Goal: Task Accomplishment & Management: Manage account settings

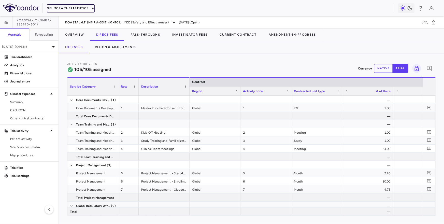
click at [68, 11] on button "Neumora Therapeutics" at bounding box center [71, 8] width 48 height 8
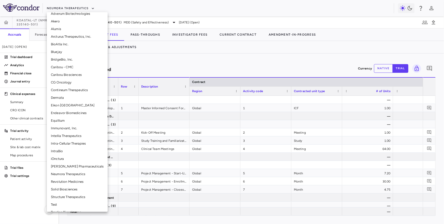
scroll to position [72, 0]
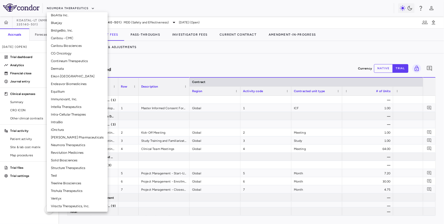
click at [65, 183] on li "Treeline Biosciences" at bounding box center [77, 183] width 61 height 8
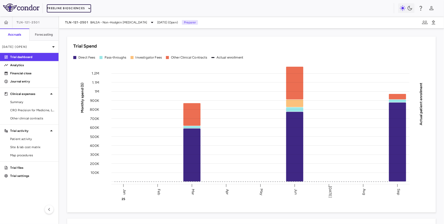
click at [62, 9] on button "Treeline Biosciences" at bounding box center [69, 8] width 44 height 8
click at [75, 6] on button "Treeline Biosciences" at bounding box center [69, 8] width 44 height 8
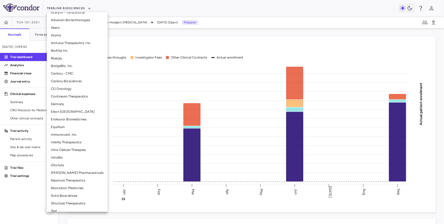
scroll to position [37, 0]
click at [66, 182] on li "Neumora Therapeutics" at bounding box center [77, 180] width 61 height 8
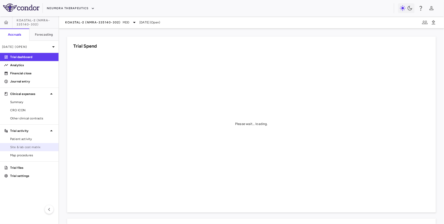
click at [33, 149] on span "Site & lab cost matrix" at bounding box center [32, 147] width 44 height 5
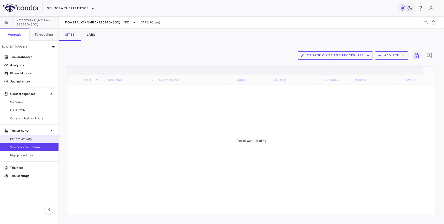
click at [31, 136] on link "Patient activity" at bounding box center [29, 139] width 59 height 8
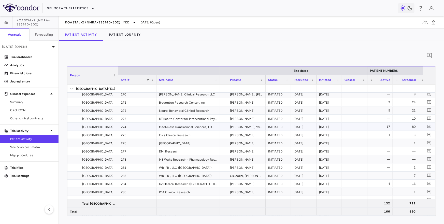
scroll to position [0, 119]
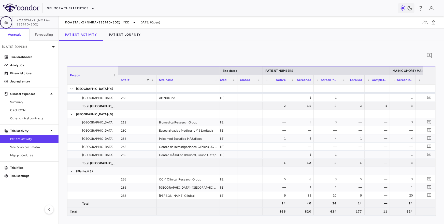
click at [4, 23] on icon "button" at bounding box center [6, 22] width 5 height 5
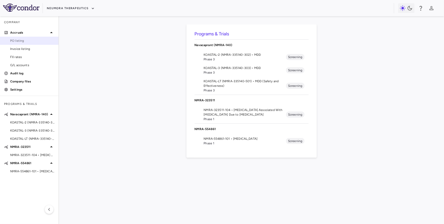
click at [27, 40] on span "PO listing" at bounding box center [32, 40] width 44 height 5
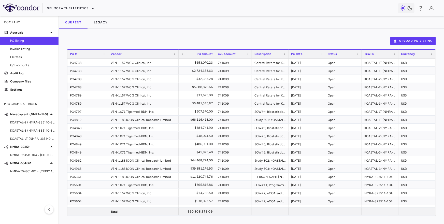
drag, startPoint x: 148, startPoint y: 53, endPoint x: 178, endPoint y: 53, distance: 30.0
click at [178, 53] on div at bounding box center [178, 54] width 2 height 9
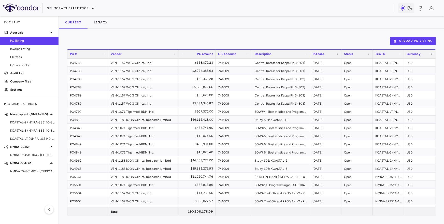
drag, startPoint x: 288, startPoint y: 54, endPoint x: 302, endPoint y: 57, distance: 14.6
click at [309, 57] on div at bounding box center [310, 54] width 2 height 9
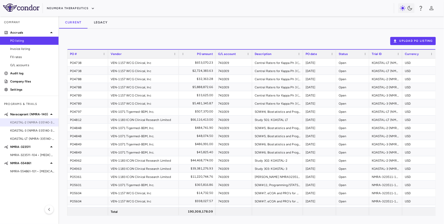
click at [25, 121] on span "KOASTAL-2 (NMRA-335140-302) • MDD" at bounding box center [32, 122] width 44 height 5
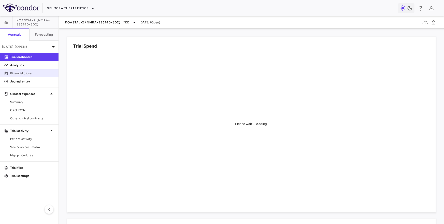
click at [24, 73] on p "Financial close" at bounding box center [32, 73] width 44 height 5
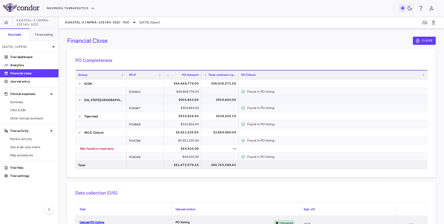
click at [220, 100] on div "$504,843.00" at bounding box center [221, 100] width 30 height 8
click at [191, 102] on div "$504,843.00" at bounding box center [184, 100] width 30 height 8
click at [214, 102] on div "$504,843.00" at bounding box center [221, 100] width 30 height 8
click at [195, 102] on div "$504,843.00" at bounding box center [184, 100] width 30 height 8
click at [210, 102] on div "$504,843.00" at bounding box center [221, 100] width 30 height 8
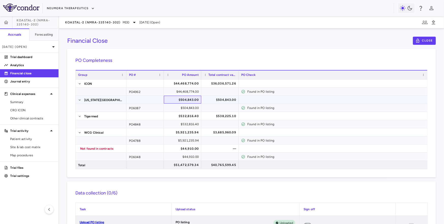
click at [190, 101] on div "$504,843.00" at bounding box center [184, 100] width 30 height 8
click at [218, 99] on div "$504,843.00" at bounding box center [221, 100] width 30 height 8
click at [199, 117] on div "$532,816.40" at bounding box center [184, 116] width 30 height 8
click at [212, 117] on div "$538,225.10" at bounding box center [221, 116] width 30 height 8
click at [190, 117] on div "$532,816.40" at bounding box center [184, 116] width 30 height 8
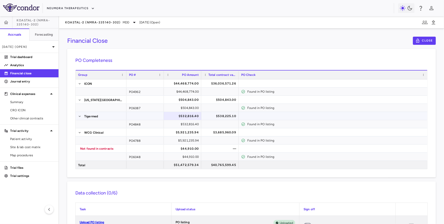
click at [205, 117] on div "$538,225.10" at bounding box center [220, 115] width 32 height 7
click at [196, 115] on div "$532,816.40" at bounding box center [184, 116] width 30 height 8
click at [206, 115] on div "$538,225.10" at bounding box center [221, 116] width 30 height 8
click at [189, 116] on div "$532,816.40" at bounding box center [184, 116] width 30 height 8
click at [209, 117] on div "$538,225.10" at bounding box center [221, 116] width 30 height 8
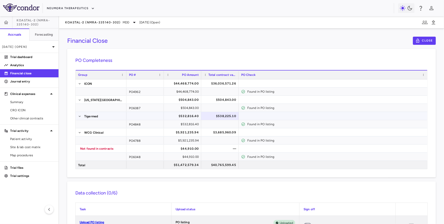
click at [192, 118] on div "$532,816.40" at bounding box center [184, 116] width 30 height 8
click at [193, 131] on div "$5,921,235.94" at bounding box center [184, 132] width 30 height 8
click at [210, 132] on div "$3,685,960.09" at bounding box center [221, 132] width 30 height 8
click at [186, 132] on div "$5,921,235.94" at bounding box center [184, 132] width 30 height 8
click at [209, 132] on div "$3,685,960.09" at bounding box center [221, 132] width 30 height 8
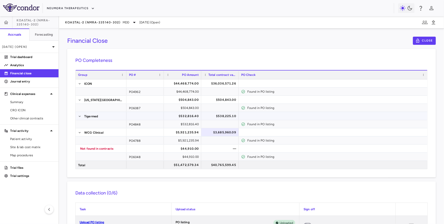
click at [199, 117] on div "$532,816.40" at bounding box center [182, 116] width 37 height 8
click at [209, 116] on div "$538,225.10" at bounding box center [221, 116] width 30 height 8
click at [192, 116] on div "$532,816.40" at bounding box center [184, 116] width 30 height 8
click at [205, 116] on div "$538,225.10" at bounding box center [220, 115] width 32 height 7
click at [191, 131] on div "$5,921,235.94" at bounding box center [184, 132] width 30 height 8
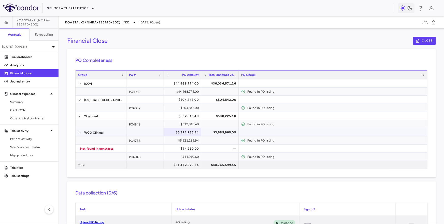
click at [210, 131] on div "$3,685,960.09" at bounding box center [221, 132] width 30 height 8
click at [191, 132] on div "$5,921,235.94" at bounding box center [184, 132] width 30 height 8
click at [207, 132] on div "$3,685,960.09" at bounding box center [221, 132] width 30 height 8
click at [141, 143] on div "PO4788" at bounding box center [145, 140] width 37 height 8
click at [35, 118] on span "Other clinical contracts" at bounding box center [32, 118] width 44 height 5
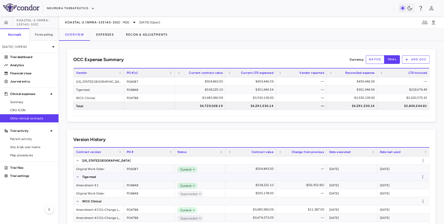
scroll to position [12, 0]
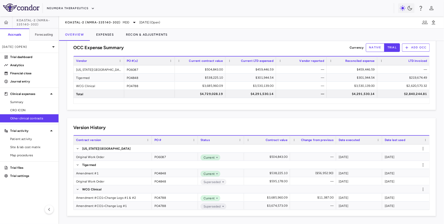
drag, startPoint x: 124, startPoint y: 142, endPoint x: 166, endPoint y: 141, distance: 42.3
click at [153, 142] on div at bounding box center [152, 140] width 2 height 9
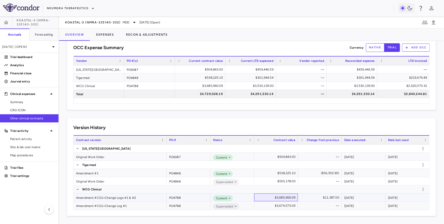
click at [281, 198] on div "$3,685,960.09" at bounding box center [277, 197] width 37 height 8
click at [19, 73] on p "Financial close" at bounding box center [32, 73] width 44 height 5
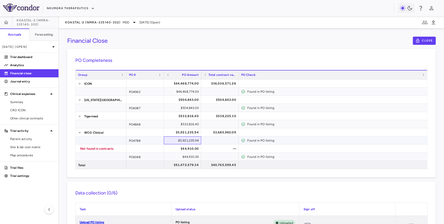
click at [187, 141] on div "$5,921,235.94" at bounding box center [184, 140] width 30 height 8
click at [186, 130] on div "$5,921,235.94" at bounding box center [184, 132] width 30 height 8
click at [36, 115] on link "Other clinical contracts" at bounding box center [29, 119] width 59 height 8
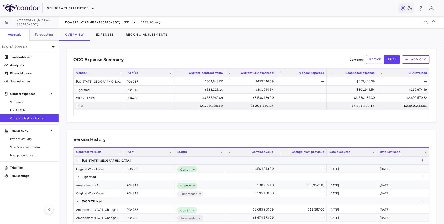
scroll to position [12, 0]
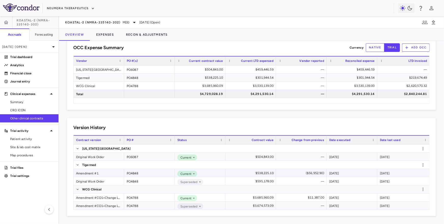
click at [101, 173] on div "Amendment #1" at bounding box center [99, 173] width 51 height 8
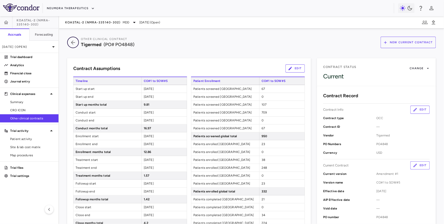
click at [72, 44] on icon "button" at bounding box center [72, 42] width 9 height 6
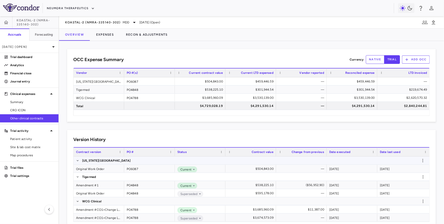
scroll to position [12, 0]
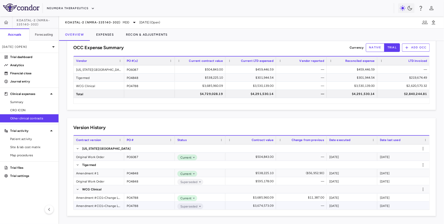
click at [95, 204] on div "Amendment #CO1+Change Log #1" at bounding box center [99, 206] width 51 height 8
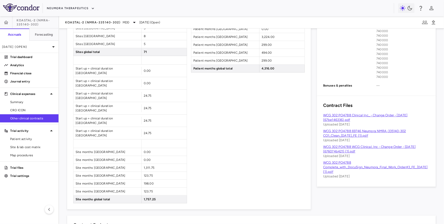
scroll to position [280, 0]
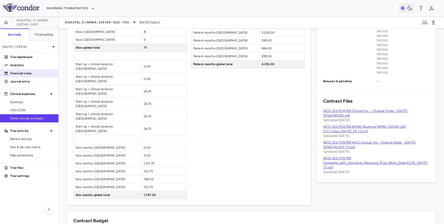
click at [32, 75] on p "Financial close" at bounding box center [32, 73] width 44 height 5
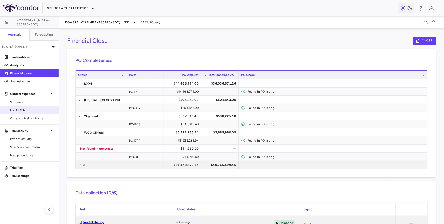
click at [31, 112] on link "CRO ICON" at bounding box center [29, 110] width 59 height 8
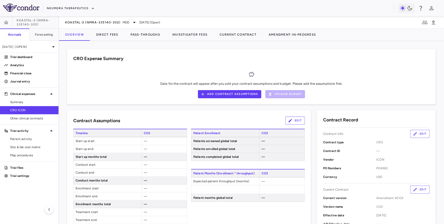
scroll to position [356, 0]
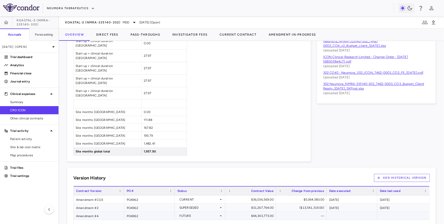
click at [102, 212] on div "Amendment #4" at bounding box center [99, 216] width 51 height 8
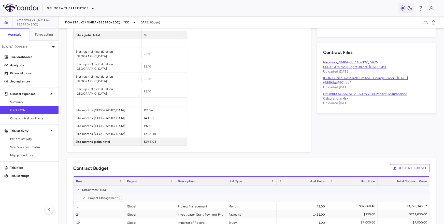
scroll to position [222, 0]
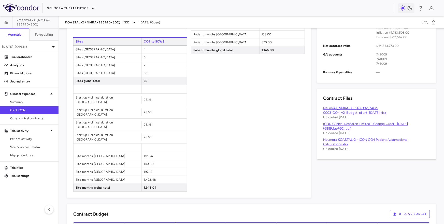
click at [342, 125] on link "ICON Clinical Research Limited - Change Order - [DATE] (6859dae760).pdf" at bounding box center [365, 126] width 85 height 8
click at [112, 24] on span "KOASTAL-2 (NMRA-335140-302)" at bounding box center [93, 22] width 56 height 4
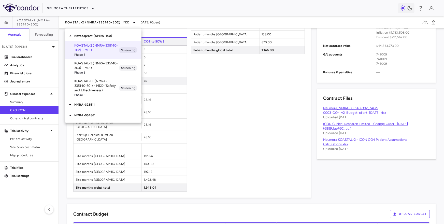
click at [90, 92] on p "KOASTAL-LT (NMRA-335140-501) • MDD (Safety and Effectiveness)" at bounding box center [96, 86] width 45 height 14
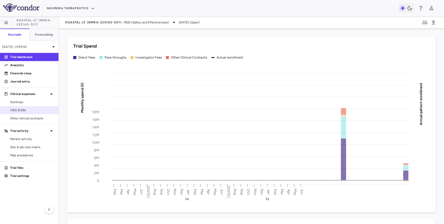
click at [31, 109] on span "CRO ICON" at bounding box center [32, 110] width 44 height 5
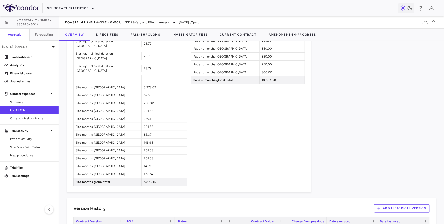
scroll to position [521, 0]
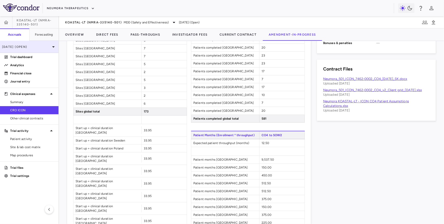
click at [19, 47] on p "[DATE] (Open)" at bounding box center [26, 47] width 48 height 5
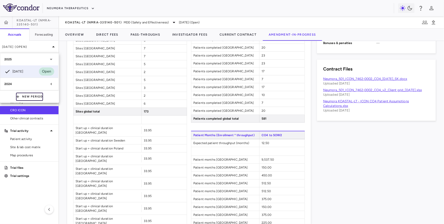
click at [24, 96] on button "New Period" at bounding box center [29, 97] width 27 height 8
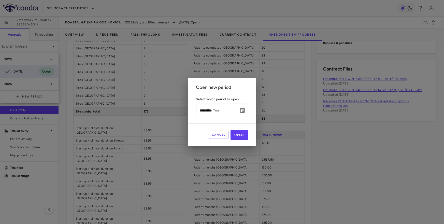
click at [202, 108] on div "Month / Year ********* Month / Year" at bounding box center [222, 110] width 52 height 13
type input "**********"
click at [245, 135] on button "Open" at bounding box center [240, 135] width 18 height 10
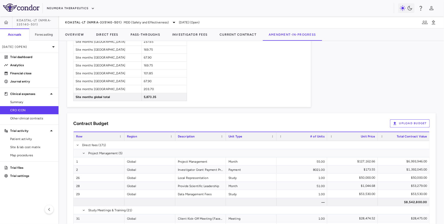
scroll to position [523, 0]
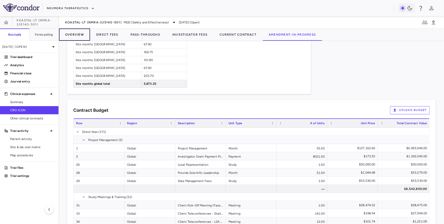
click at [79, 36] on button "Overview" at bounding box center [74, 35] width 31 height 12
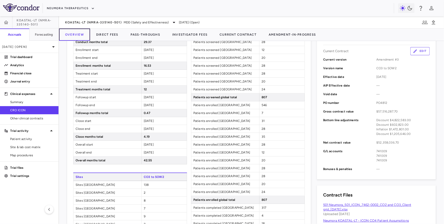
scroll to position [521, 0]
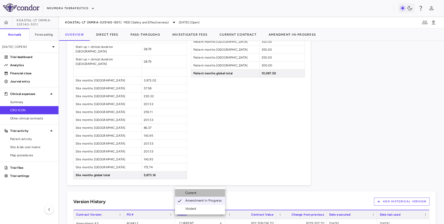
click at [193, 194] on div "Current" at bounding box center [191, 193] width 13 height 5
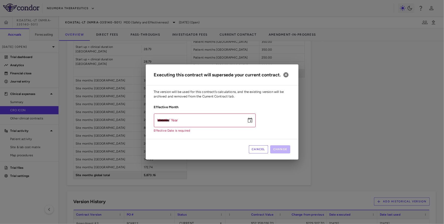
click at [163, 123] on input "*********" at bounding box center [198, 120] width 89 height 13
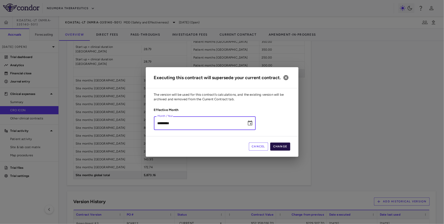
type input "*********"
click at [281, 151] on button "Change" at bounding box center [280, 147] width 20 height 8
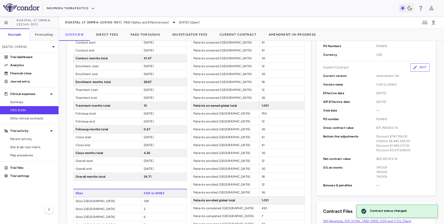
scroll to position [72, 0]
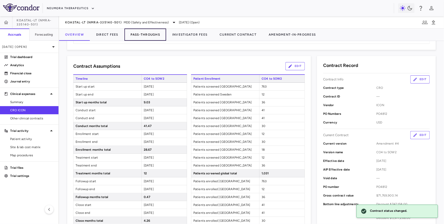
click at [148, 33] on button "Pass-Throughs" at bounding box center [145, 35] width 42 height 12
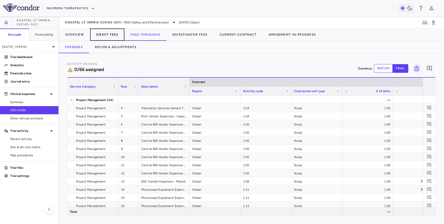
click at [112, 32] on button "Direct Fees" at bounding box center [107, 35] width 34 height 12
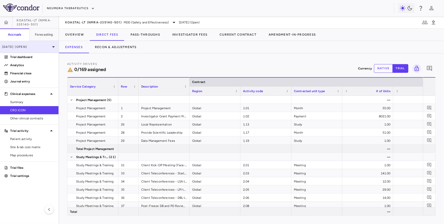
click at [30, 48] on p "[DATE] (Open)" at bounding box center [26, 47] width 48 height 5
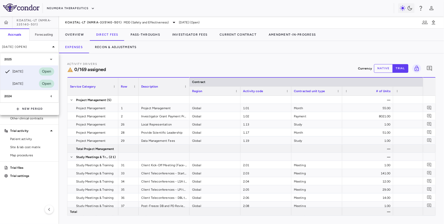
click at [23, 86] on div "[DATE]" at bounding box center [13, 84] width 19 height 6
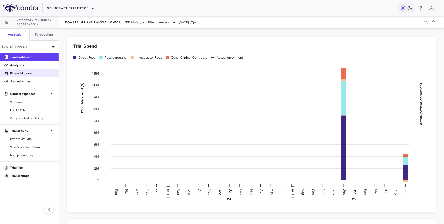
click at [18, 75] on p "Financial close" at bounding box center [32, 73] width 44 height 5
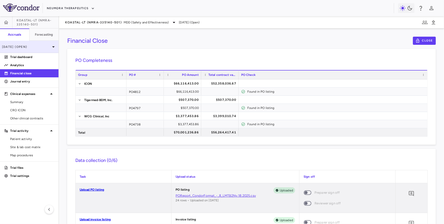
click at [50, 45] on p "[DATE] (Open)" at bounding box center [26, 47] width 48 height 5
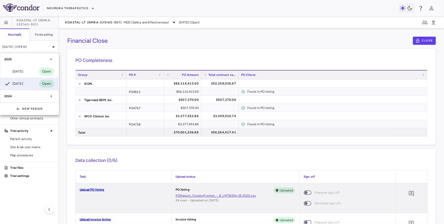
click at [37, 46] on div at bounding box center [222, 112] width 444 height 224
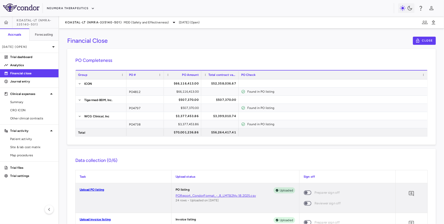
click at [87, 18] on div "KOASTAL-LT (NMRA-335140-501) MDD (Safety and Effectiveness) [DATE] (Open)" at bounding box center [251, 22] width 385 height 12
click at [87, 21] on span "KOASTAL-LT (NMRA-335140-501)" at bounding box center [93, 22] width 57 height 4
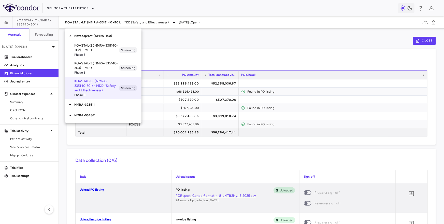
click at [85, 49] on p "KOASTAL-2 (NMRA-335140-302) • MDD" at bounding box center [96, 47] width 45 height 9
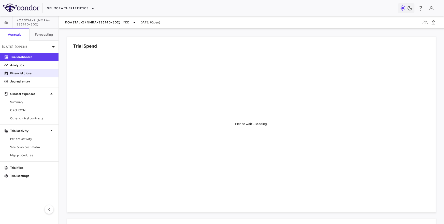
click at [35, 72] on p "Financial close" at bounding box center [32, 73] width 44 height 5
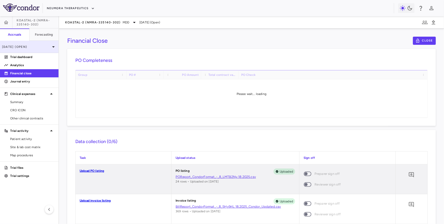
click at [52, 49] on icon at bounding box center [53, 47] width 6 height 6
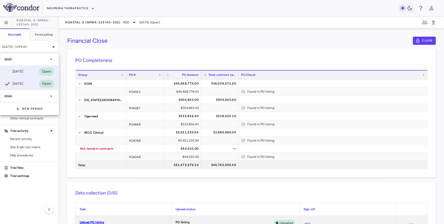
click at [29, 75] on div "[DATE] Open" at bounding box center [29, 71] width 58 height 12
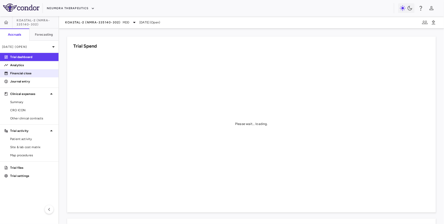
click at [31, 74] on p "Financial close" at bounding box center [32, 73] width 44 height 5
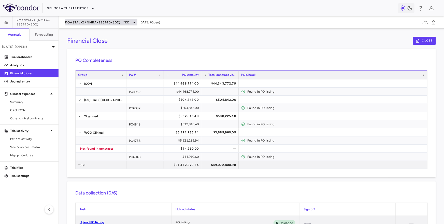
click at [86, 20] on div "KOASTAL-2 (NMRA-335140-302) MDD" at bounding box center [101, 22] width 72 height 6
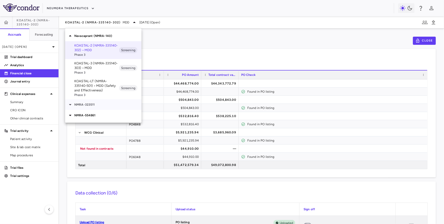
click at [87, 108] on div "NMRA-323511" at bounding box center [103, 104] width 76 height 11
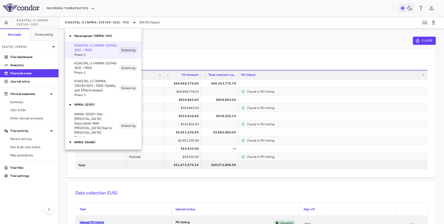
click at [87, 117] on p "NMRA-323511-104 • [MEDICAL_DATA] Associated With [MEDICAL_DATA] Due to [MEDICAL…" at bounding box center [96, 123] width 45 height 23
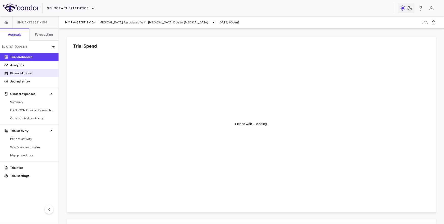
click at [32, 72] on p "Financial close" at bounding box center [32, 73] width 44 height 5
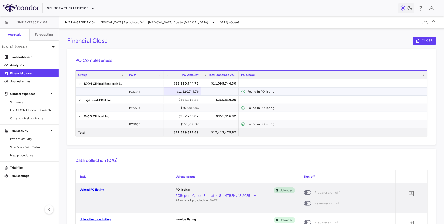
click at [179, 91] on div "$11,220,744.76" at bounding box center [184, 92] width 30 height 8
click at [216, 91] on div at bounding box center [220, 91] width 32 height 7
click at [188, 89] on div "$11,220,744.76" at bounding box center [184, 92] width 30 height 8
click at [43, 45] on p "[DATE] (Open)" at bounding box center [26, 47] width 48 height 5
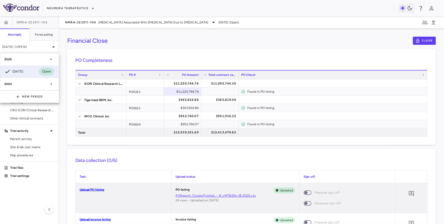
click at [31, 82] on div "2024" at bounding box center [26, 84] width 44 height 5
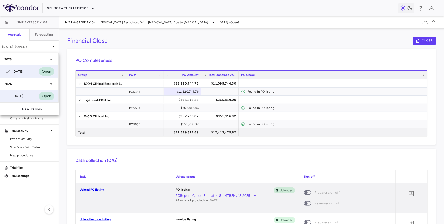
click at [27, 95] on div "[DATE] Open" at bounding box center [29, 96] width 58 height 12
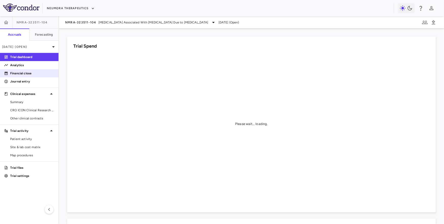
click at [29, 75] on link "Financial close" at bounding box center [29, 74] width 59 height 8
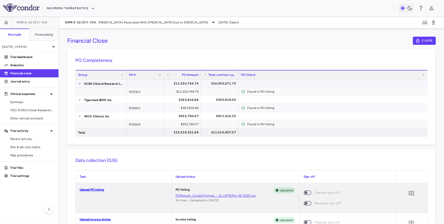
click at [204, 84] on div "$10,092,671.75" at bounding box center [220, 83] width 32 height 7
click at [193, 83] on div "$11,220,744.76" at bounding box center [184, 83] width 30 height 8
click at [202, 83] on div "$10,092,671.75" at bounding box center [219, 83] width 37 height 8
click at [196, 83] on div "$11,220,744.76" at bounding box center [184, 83] width 30 height 8
click at [31, 48] on p "[DATE] (Open)" at bounding box center [26, 47] width 48 height 5
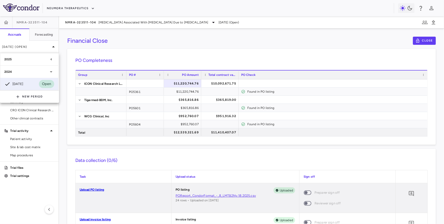
click at [30, 56] on div "2025" at bounding box center [29, 59] width 58 height 12
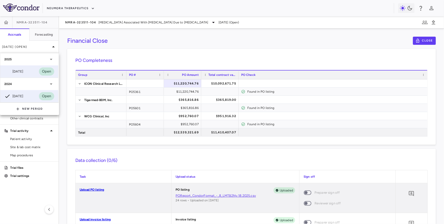
click at [28, 74] on div "[DATE] Open" at bounding box center [29, 71] width 58 height 12
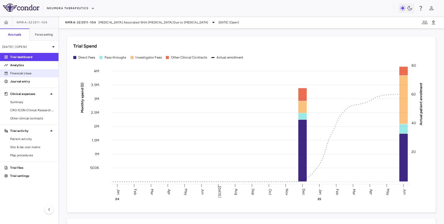
click at [34, 76] on link "Financial close" at bounding box center [29, 74] width 59 height 8
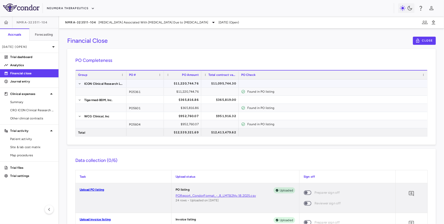
click at [195, 85] on div "$11,220,744.76" at bounding box center [184, 83] width 30 height 8
click at [209, 85] on div "$11,095,744.30" at bounding box center [221, 83] width 30 height 8
click at [195, 85] on div "$11,220,744.76" at bounding box center [184, 83] width 30 height 8
click at [211, 85] on div "$11,095,744.30" at bounding box center [221, 83] width 30 height 8
click at [188, 86] on div "$11,220,744.76" at bounding box center [184, 83] width 30 height 8
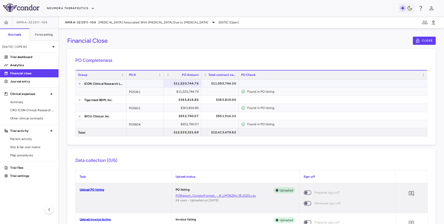
click at [203, 86] on div "$11,095,744.30" at bounding box center [219, 83] width 37 height 8
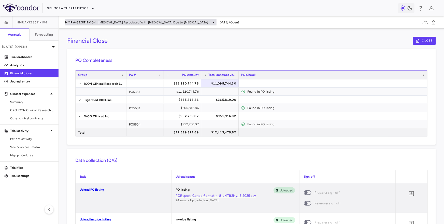
click at [89, 23] on span "NMRA-323511-104" at bounding box center [80, 22] width 31 height 4
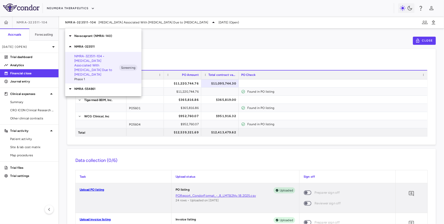
click at [90, 34] on p "Navacaprant (NMRA-140)" at bounding box center [107, 36] width 67 height 5
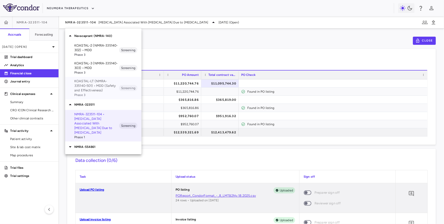
click at [87, 79] on p "KOASTAL-LT (NMRA-335140-501) • MDD (Safety and Effectiveness)" at bounding box center [96, 86] width 45 height 14
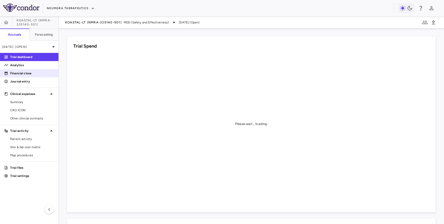
click at [34, 76] on link "Financial close" at bounding box center [29, 74] width 59 height 8
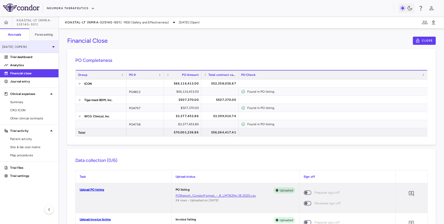
click at [43, 52] on div "[DATE] (Open)" at bounding box center [29, 47] width 59 height 12
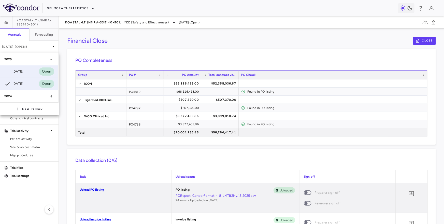
click at [31, 71] on div "[DATE] Open" at bounding box center [29, 71] width 58 height 12
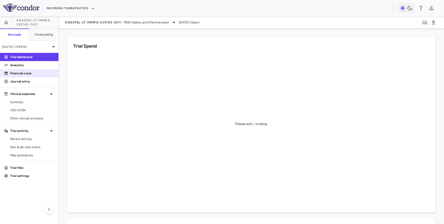
click at [31, 71] on p "Financial close" at bounding box center [32, 73] width 44 height 5
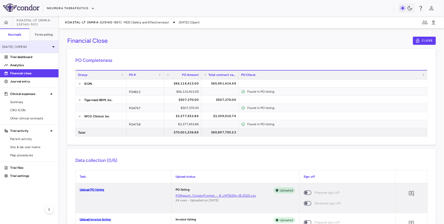
click at [25, 46] on p "[DATE] (Open)" at bounding box center [26, 47] width 48 height 5
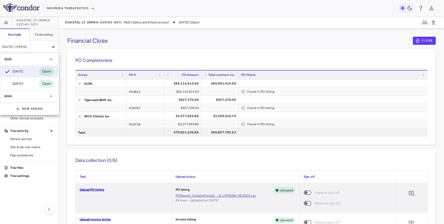
click at [88, 24] on div at bounding box center [222, 112] width 444 height 224
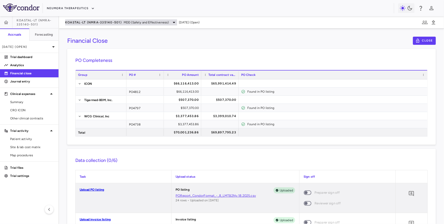
click at [80, 24] on div "KOASTAL-LT (NMRA-335140-501) MDD (Safety and Effectiveness)" at bounding box center [121, 22] width 112 height 6
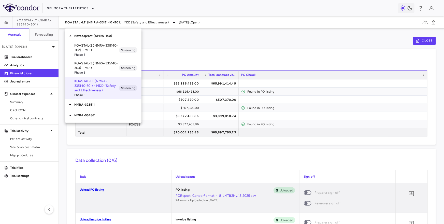
click at [81, 65] on p "KOASTAL-3 (NMRA-335140-303) • MDD" at bounding box center [96, 65] width 45 height 9
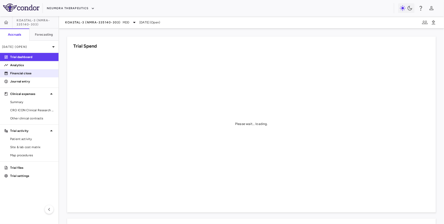
click at [28, 72] on p "Financial close" at bounding box center [32, 73] width 44 height 5
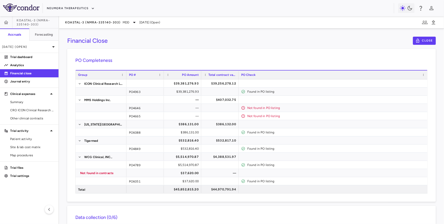
click at [104, 27] on div "KOASTAL-3 (NMRA-335140-303) MDD [DATE] (Open)" at bounding box center [251, 22] width 385 height 12
click at [104, 25] on div "KOASTAL-3 (NMRA-335140-303) MDD" at bounding box center [101, 22] width 72 height 6
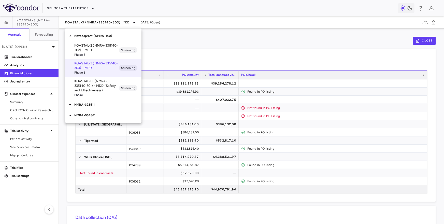
click at [102, 41] on div "KOASTAL-2 (NMRA-335140-302) • MDD Phase 3 Screening" at bounding box center [103, 50] width 76 height 18
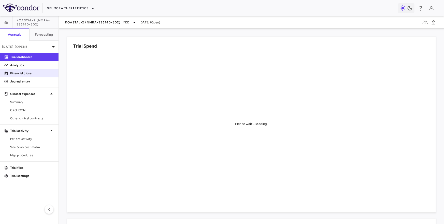
click at [37, 74] on p "Financial close" at bounding box center [32, 73] width 44 height 5
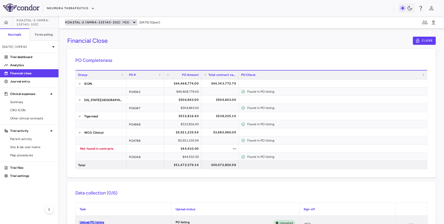
click at [101, 22] on span "KOASTAL-2 (NMRA-335140-302)" at bounding box center [93, 22] width 56 height 4
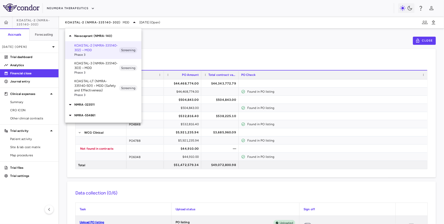
click at [90, 65] on p "KOASTAL-3 (NMRA-335140-303) • MDD" at bounding box center [96, 65] width 45 height 9
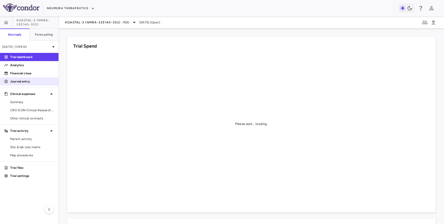
click at [23, 77] on div "Journal entry" at bounding box center [29, 81] width 59 height 8
click at [25, 74] on p "Financial close" at bounding box center [32, 73] width 44 height 5
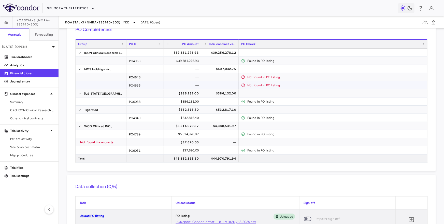
scroll to position [31, 0]
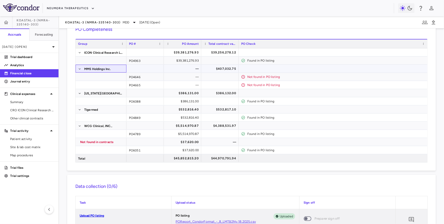
click at [98, 67] on span "MMS Holdings Inc." at bounding box center [97, 69] width 27 height 8
click at [151, 77] on div "PO4646" at bounding box center [145, 77] width 37 height 8
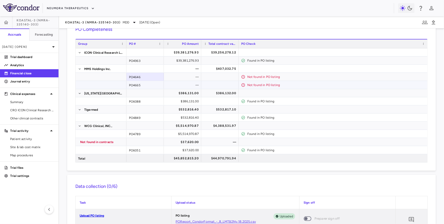
click at [148, 84] on div "PO4665" at bounding box center [145, 85] width 37 height 8
click at [151, 74] on div "PO4646" at bounding box center [145, 77] width 37 height 8
click at [150, 85] on div "PO4665" at bounding box center [145, 85] width 37 height 8
click at [151, 75] on div "PO4646" at bounding box center [145, 77] width 37 height 8
click at [152, 83] on div "PO4665" at bounding box center [145, 85] width 37 height 8
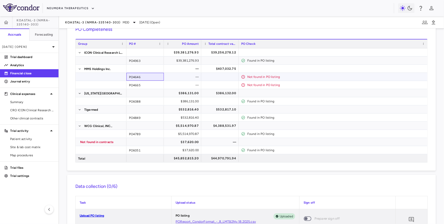
click at [152, 75] on div "PO4646" at bounding box center [145, 77] width 37 height 8
click at [34, 118] on span "Other clinical contracts" at bounding box center [32, 118] width 44 height 5
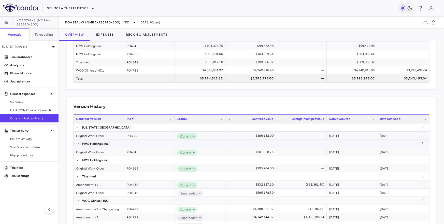
scroll to position [63, 0]
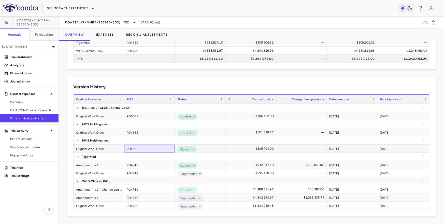
click at [156, 150] on div "PO4665" at bounding box center [149, 149] width 51 height 8
click at [37, 72] on p "Financial close" at bounding box center [32, 73] width 44 height 5
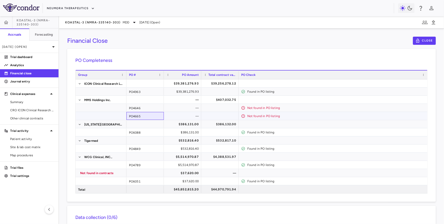
click at [141, 117] on div "PO4665" at bounding box center [145, 116] width 37 height 8
click at [155, 106] on div "PO4646" at bounding box center [145, 108] width 37 height 8
click at [151, 115] on div "PO4665" at bounding box center [145, 116] width 37 height 8
click at [151, 107] on div "PO4646" at bounding box center [145, 108] width 37 height 8
click at [140, 130] on div "PO6088" at bounding box center [145, 132] width 37 height 8
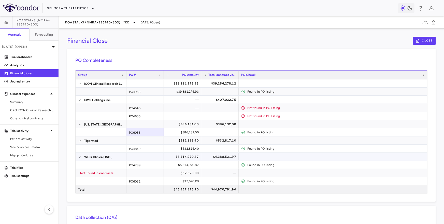
click at [185, 156] on div "$5,514,970.87" at bounding box center [184, 157] width 30 height 8
click at [51, 117] on span "Other clinical contracts" at bounding box center [32, 118] width 44 height 5
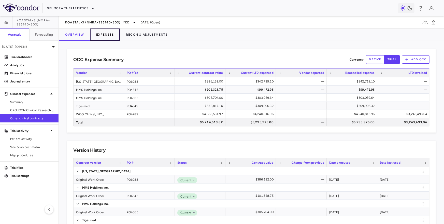
click at [104, 33] on button "Expenses" at bounding box center [105, 35] width 30 height 12
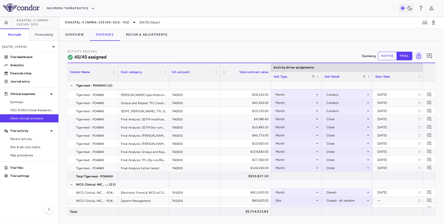
scroll to position [168, 0]
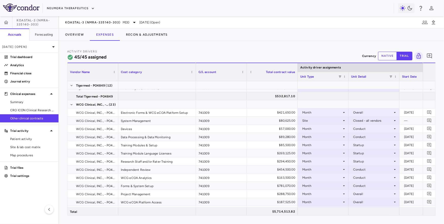
drag, startPoint x: 169, startPoint y: 76, endPoint x: 195, endPoint y: 76, distance: 26.7
click at [195, 76] on div at bounding box center [196, 72] width 2 height 18
click at [32, 100] on span "Summary" at bounding box center [32, 102] width 44 height 5
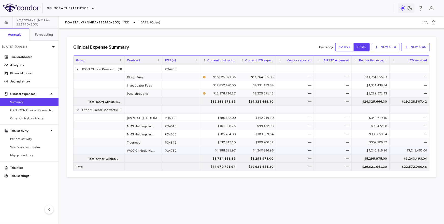
click at [368, 150] on div "$4,240,816.96" at bounding box center [372, 150] width 31 height 8
click at [400, 150] on div "$3,243,493.04" at bounding box center [411, 150] width 33 height 8
click at [31, 116] on span "Other clinical contracts" at bounding box center [32, 118] width 44 height 5
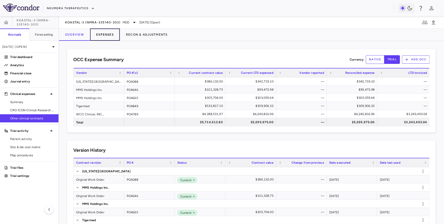
click at [104, 33] on button "Expenses" at bounding box center [105, 35] width 30 height 12
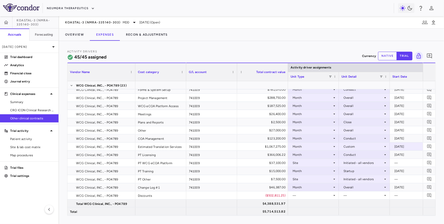
drag, startPoint x: 117, startPoint y: 76, endPoint x: 134, endPoint y: 76, distance: 17.1
click at [134, 76] on div at bounding box center [135, 72] width 2 height 18
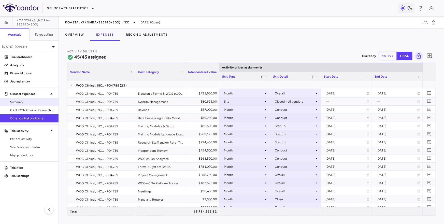
click at [16, 98] on div "Summary" at bounding box center [29, 102] width 59 height 8
click at [33, 102] on span "Summary" at bounding box center [32, 102] width 44 height 5
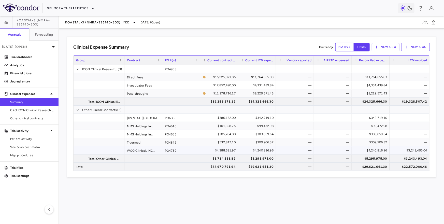
click at [412, 149] on div "$3,243,493.04" at bounding box center [411, 150] width 33 height 8
click at [373, 148] on div "$4,240,816.96" at bounding box center [372, 150] width 31 height 8
click at [38, 118] on span "Other clinical contracts" at bounding box center [32, 118] width 44 height 5
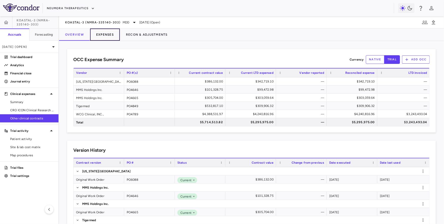
click at [110, 39] on button "Expenses" at bounding box center [105, 35] width 30 height 12
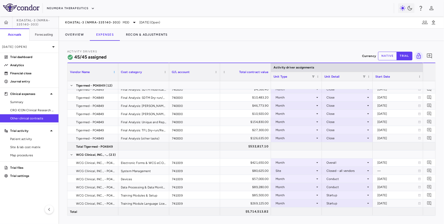
click at [113, 72] on span at bounding box center [114, 72] width 3 height 3
click at [130, 150] on span "Collapse All Row Groups" at bounding box center [140, 150] width 45 height 7
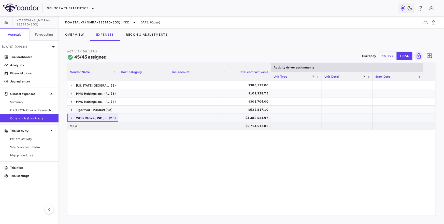
click at [70, 118] on span at bounding box center [71, 118] width 3 height 3
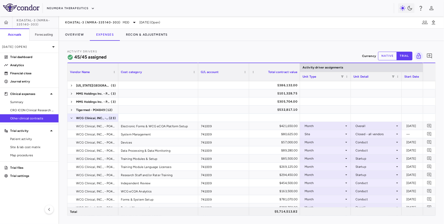
drag, startPoint x: 169, startPoint y: 73, endPoint x: 198, endPoint y: 74, distance: 28.8
click at [198, 74] on div at bounding box center [198, 72] width 2 height 18
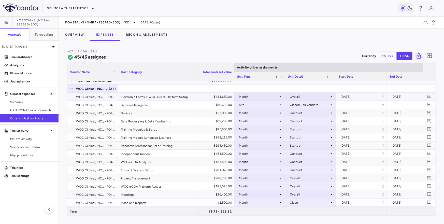
click at [162, 98] on div "Electronic Forms & WCG eCOA Platform Setup" at bounding box center [158, 97] width 80 height 8
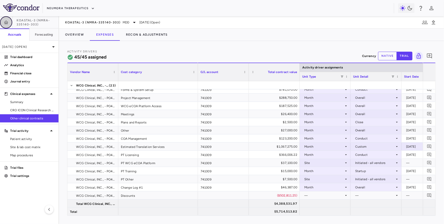
click at [6, 25] on button "button" at bounding box center [6, 22] width 12 height 12
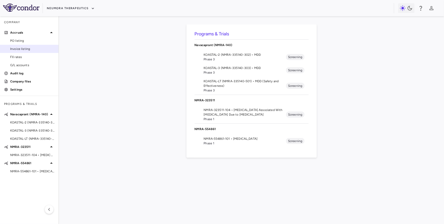
click at [27, 49] on span "Invoice listing" at bounding box center [32, 49] width 44 height 5
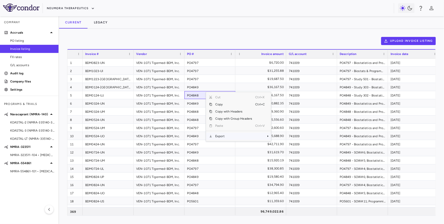
click at [226, 135] on span "Export" at bounding box center [233, 136] width 43 height 7
click at [289, 144] on span "Excel Export" at bounding box center [288, 145] width 24 height 7
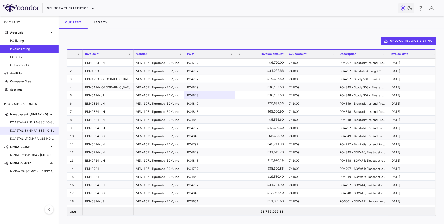
click at [37, 128] on div "KOASTAL-3 (NMRA-335140-303) • MDD" at bounding box center [29, 131] width 59 height 8
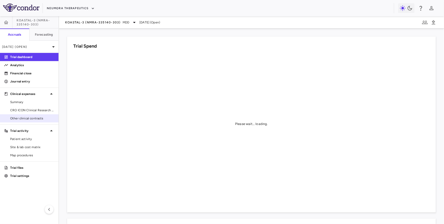
click at [36, 117] on span "Other clinical contracts" at bounding box center [32, 118] width 44 height 5
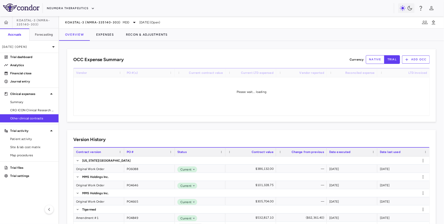
scroll to position [63, 0]
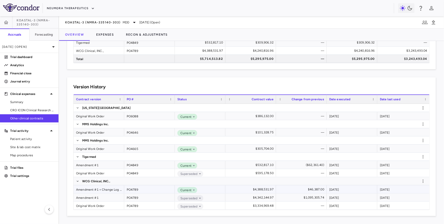
click at [95, 189] on div "Amendment #1 + Change Log 1" at bounding box center [99, 189] width 51 height 8
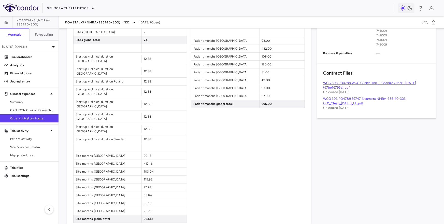
scroll to position [302, 0]
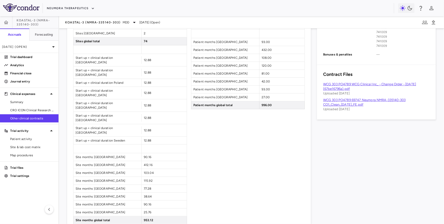
click at [344, 83] on link "WCG 303 PO4789 WCG Clinical Inc_ - Change Order - [DATE] (67be16796a).pdf" at bounding box center [369, 86] width 93 height 8
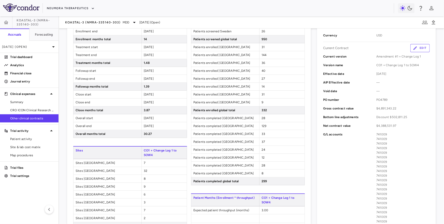
scroll to position [92, 0]
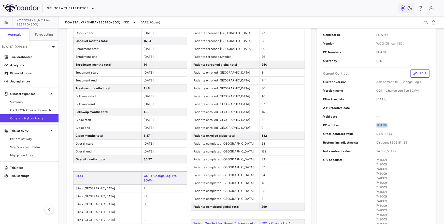
drag, startPoint x: 377, startPoint y: 126, endPoint x: 396, endPoint y: 126, distance: 18.6
click at [396, 126] on span "PO4789" at bounding box center [403, 125] width 53 height 5
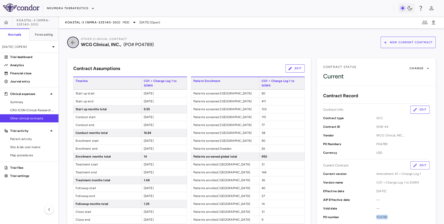
click at [72, 40] on icon "button" at bounding box center [72, 42] width 9 height 6
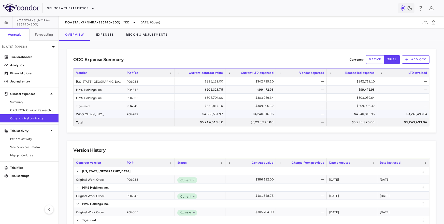
click at [392, 113] on div "$3,243,493.04" at bounding box center [404, 114] width 45 height 8
click at [38, 107] on link "CRO ICON Clinical Research Limited" at bounding box center [29, 110] width 59 height 8
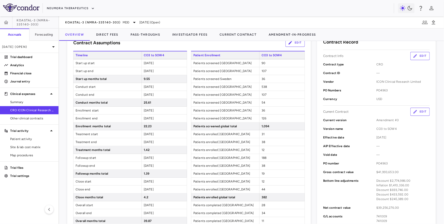
scroll to position [100, 0]
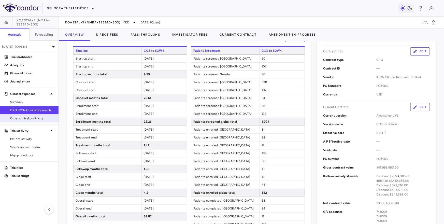
click at [48, 118] on span "Other clinical contracts" at bounding box center [32, 118] width 44 height 5
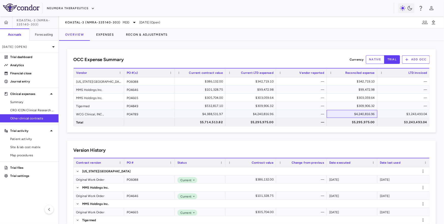
click at [339, 112] on div "$4,240,816.96" at bounding box center [353, 114] width 44 height 8
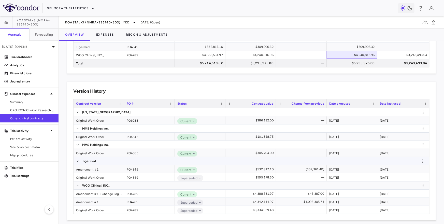
scroll to position [60, 0]
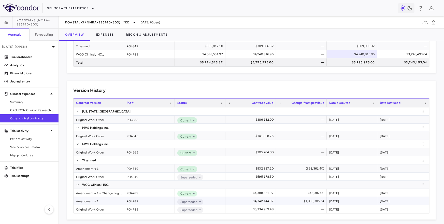
click at [90, 202] on div "Amendment #1" at bounding box center [99, 201] width 51 height 8
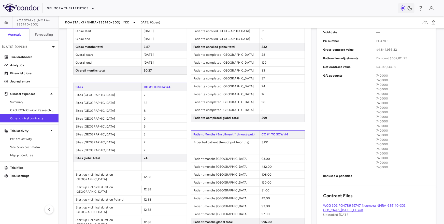
scroll to position [296, 0]
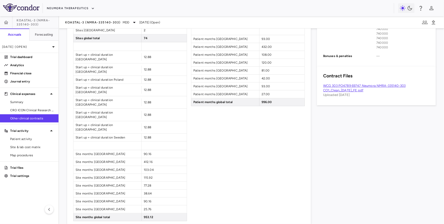
click at [356, 85] on link "WCG 303 PO4789 69747 Neumora NMRA-335140-303 CO1_Clean_[DATE]_FE.pdf" at bounding box center [364, 88] width 83 height 8
click at [88, 19] on div "KOASTAL-3 (NMRA-335140-303) MDD" at bounding box center [101, 22] width 72 height 6
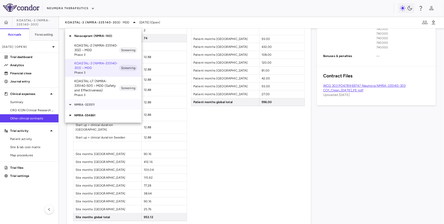
click at [86, 102] on div "NMRA-323511" at bounding box center [103, 104] width 76 height 11
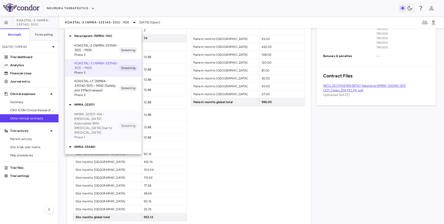
click at [86, 117] on p "NMRA-323511-104 • [MEDICAL_DATA] Associated With [MEDICAL_DATA] Due to [MEDICAL…" at bounding box center [96, 123] width 45 height 23
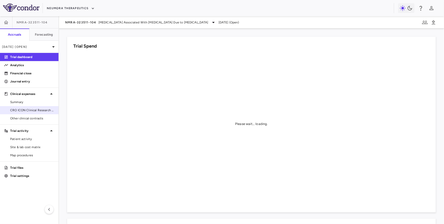
click at [26, 109] on span "CRO ICON Clinical Research Limited" at bounding box center [32, 110] width 44 height 5
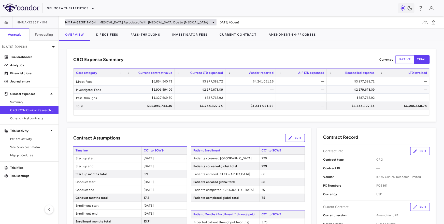
click at [95, 21] on span "NMRA-323511-104" at bounding box center [80, 22] width 31 height 4
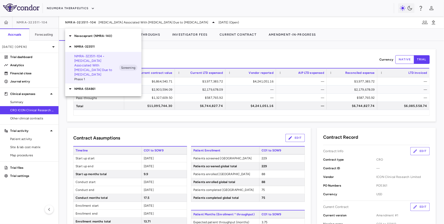
click at [96, 37] on p "Navacaprant (NMRA-140)" at bounding box center [107, 36] width 67 height 5
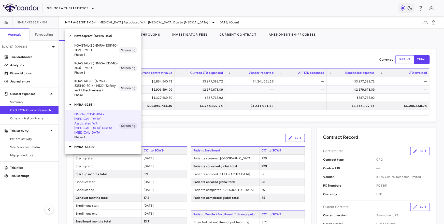
click at [93, 49] on p "KOASTAL-2 (NMRA-335140-302) • MDD" at bounding box center [96, 47] width 45 height 9
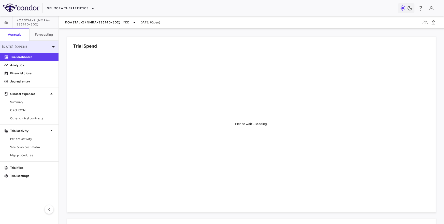
click at [37, 49] on div "[DATE] (Open)" at bounding box center [29, 47] width 59 height 12
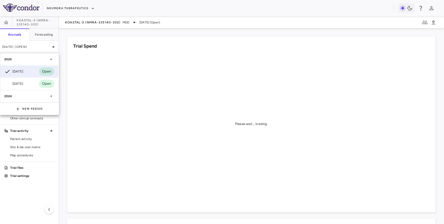
click at [32, 92] on div "2024" at bounding box center [29, 96] width 58 height 12
click at [23, 108] on div "[DATE]" at bounding box center [13, 108] width 19 height 6
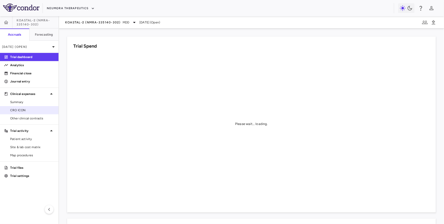
click at [19, 110] on span "CRO ICON" at bounding box center [32, 110] width 44 height 5
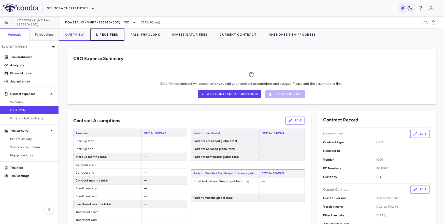
click at [107, 36] on button "Direct Fees" at bounding box center [107, 35] width 34 height 12
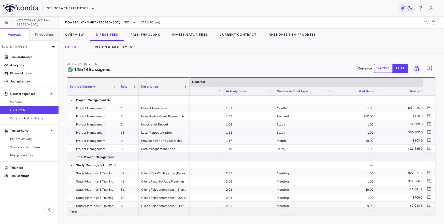
scroll to position [0, 19]
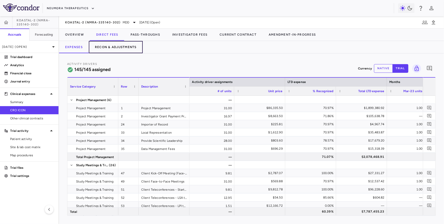
click at [122, 44] on button "Recon & Adjustments" at bounding box center [116, 47] width 54 height 12
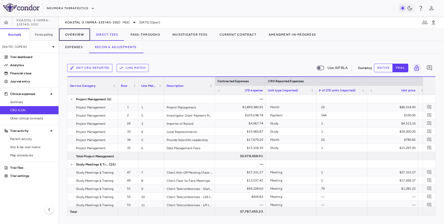
click at [80, 35] on button "Overview" at bounding box center [74, 35] width 31 height 12
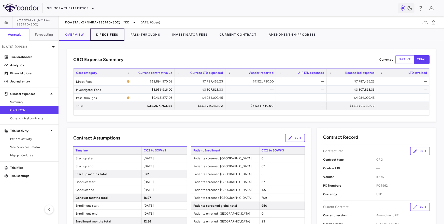
click at [114, 33] on button "Direct Fees" at bounding box center [107, 35] width 34 height 12
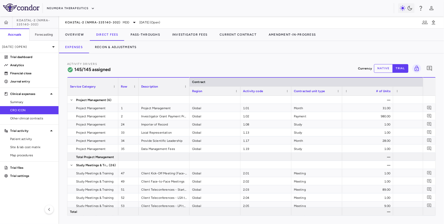
click at [190, 89] on div "Region" at bounding box center [215, 90] width 51 height 9
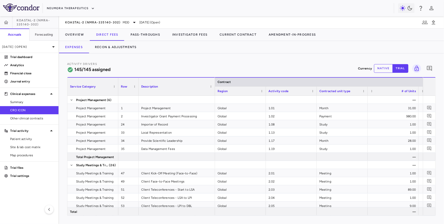
drag, startPoint x: 189, startPoint y: 89, endPoint x: 215, endPoint y: 90, distance: 26.2
click at [215, 90] on div at bounding box center [215, 87] width 2 height 18
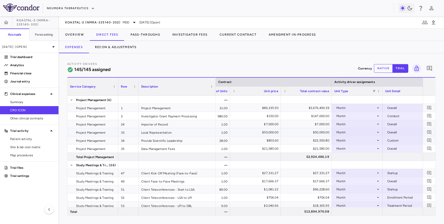
scroll to position [0, 220]
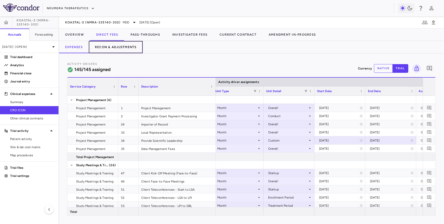
click at [108, 45] on button "Recon & Adjustments" at bounding box center [116, 47] width 54 height 12
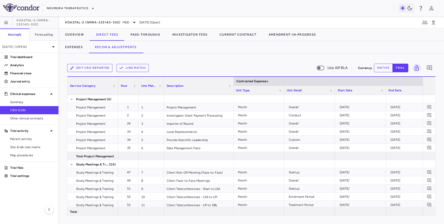
drag, startPoint x: 214, startPoint y: 90, endPoint x: 233, endPoint y: 90, distance: 18.8
click at [233, 90] on div at bounding box center [234, 86] width 2 height 18
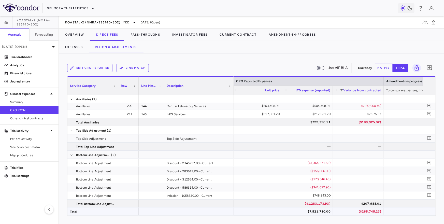
click at [365, 211] on div "($265,745.23)" at bounding box center [360, 211] width 44 height 8
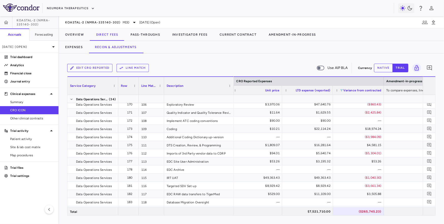
click at [341, 89] on span at bounding box center [341, 90] width 3 height 3
click at [346, 97] on div "Select all" at bounding box center [366, 97] width 48 height 6
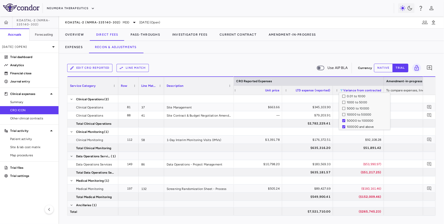
click at [290, 63] on div "Edit CRO reported Line Match Use AIP BLA" at bounding box center [211, 68] width 289 height 11
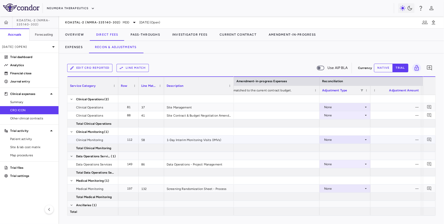
click at [349, 140] on div "None" at bounding box center [344, 140] width 40 height 8
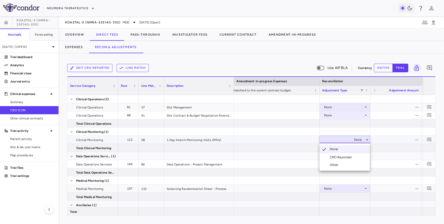
click at [343, 157] on div "CRO Reported" at bounding box center [342, 157] width 24 height 5
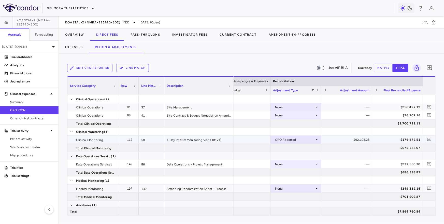
click at [309, 140] on div "CRO Reported" at bounding box center [295, 140] width 40 height 8
click at [301, 147] on li "None" at bounding box center [296, 149] width 50 height 8
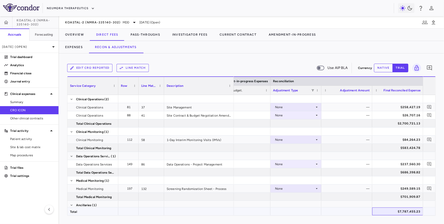
click at [409, 212] on div "$7,787,455.23" at bounding box center [399, 211] width 44 height 8
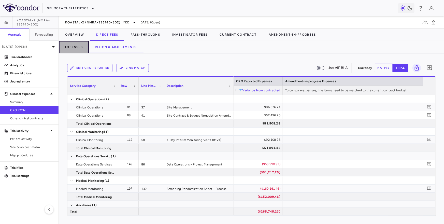
click at [65, 45] on button "Expenses" at bounding box center [74, 47] width 30 height 12
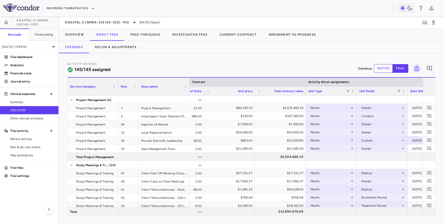
scroll to position [0, 191]
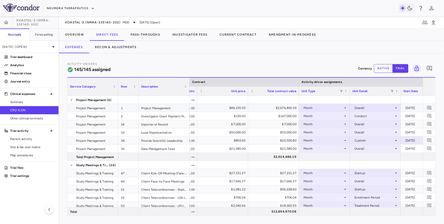
click at [232, 108] on div "$86,335.50" at bounding box center [224, 108] width 44 height 8
click at [268, 58] on div "Activity Drivers 145/145 assigned Currency native trial 0 Service Category Drag…" at bounding box center [251, 138] width 385 height 171
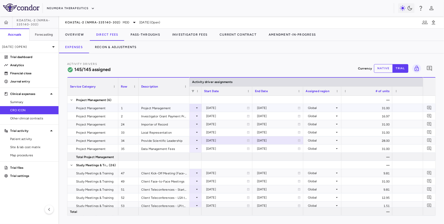
click at [381, 106] on div "31.00" at bounding box center [367, 108] width 51 height 8
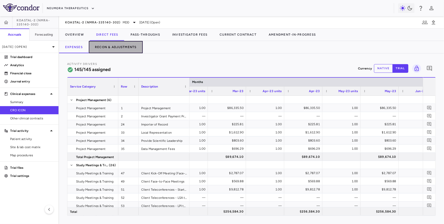
click at [117, 46] on button "Recon & Adjustments" at bounding box center [116, 47] width 54 height 12
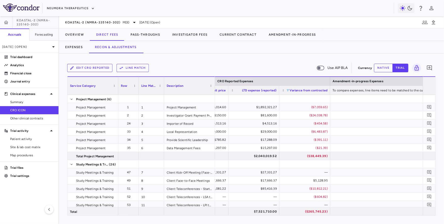
click at [288, 90] on span at bounding box center [288, 90] width 3 height 3
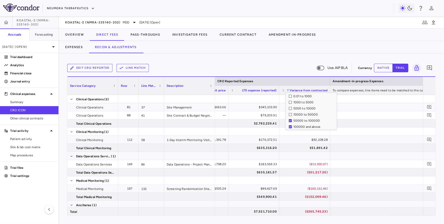
click at [280, 68] on div "Edit CRO reported Line Match Use AIP BLA" at bounding box center [211, 68] width 289 height 11
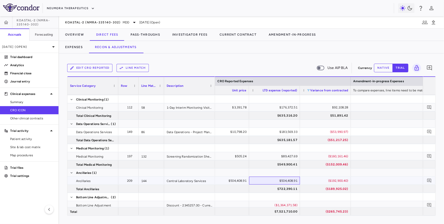
click at [289, 180] on div "$504,408.91" at bounding box center [276, 181] width 44 height 8
click at [341, 181] on div "($192,900.40)" at bounding box center [327, 181] width 44 height 8
